Goal: Check status: Check status

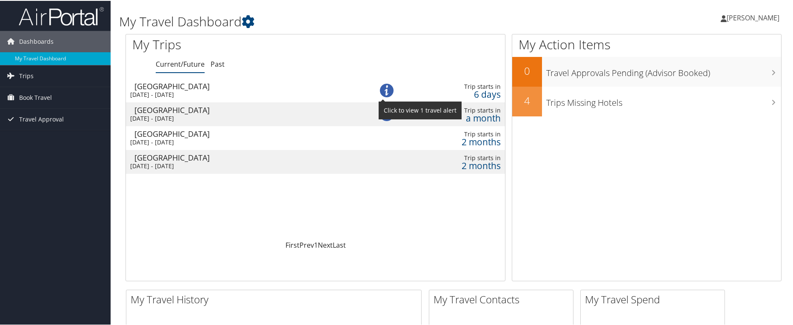
click at [386, 88] on img at bounding box center [387, 90] width 14 height 14
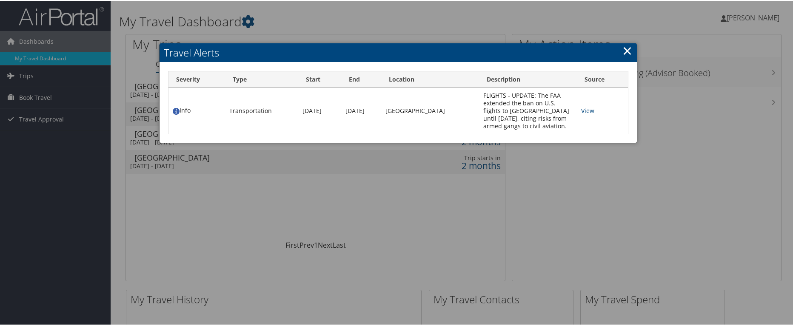
click at [624, 50] on link "×" at bounding box center [627, 49] width 10 height 17
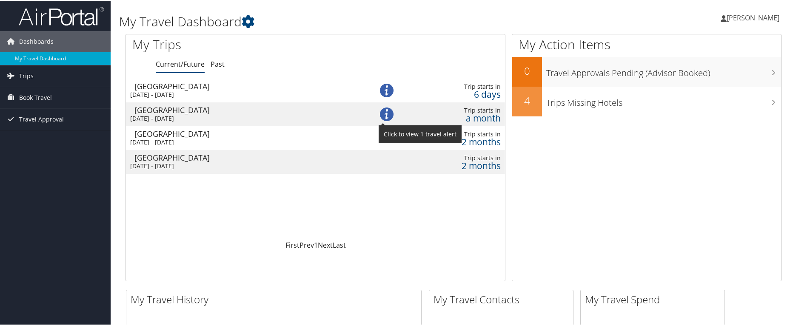
click at [383, 113] on img at bounding box center [387, 114] width 14 height 14
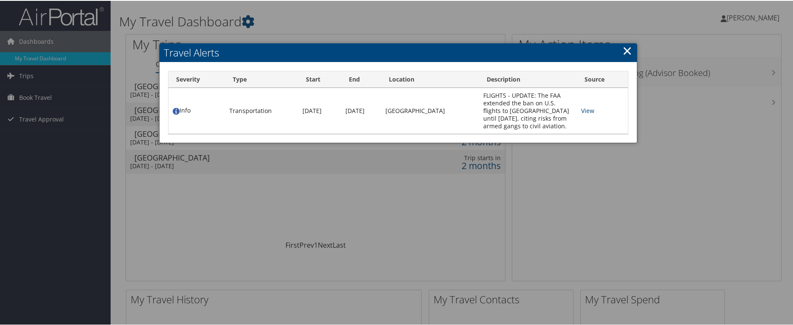
drag, startPoint x: 623, startPoint y: 49, endPoint x: 269, endPoint y: 59, distance: 354.3
click at [623, 49] on link "×" at bounding box center [627, 49] width 10 height 17
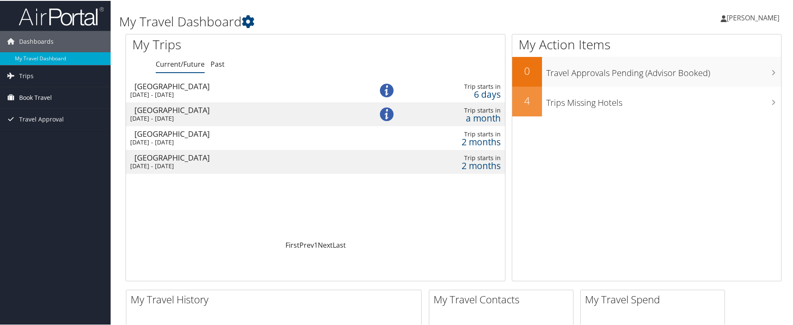
click at [38, 95] on span "Book Travel" at bounding box center [35, 96] width 33 height 21
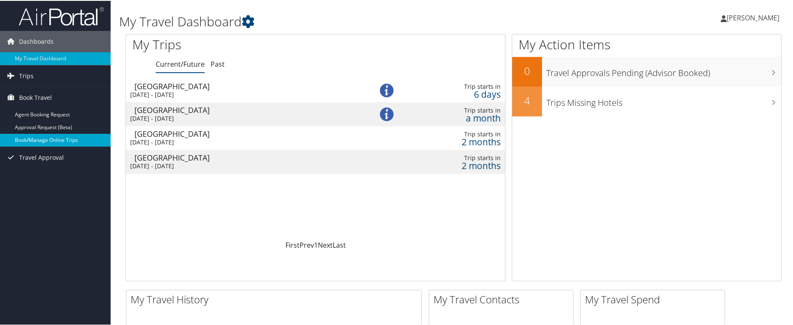
click at [38, 142] on link "Book/Manage Online Trips" at bounding box center [55, 139] width 111 height 13
